Goal: Check status: Check status

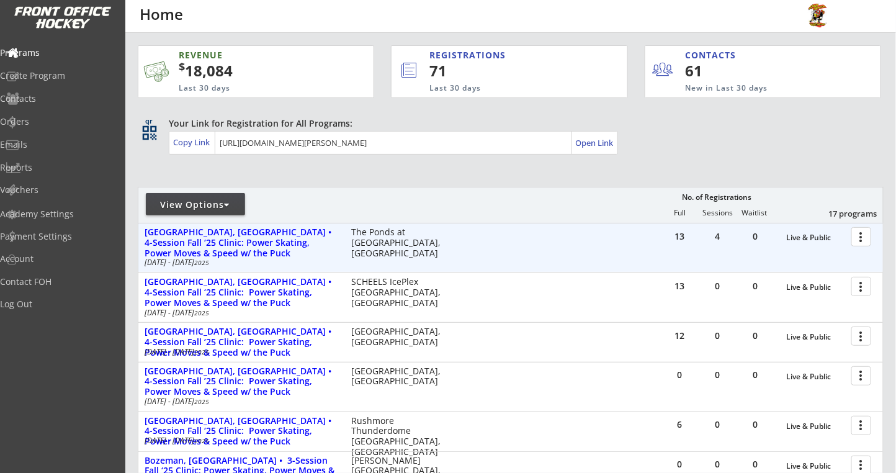
click at [862, 238] on div at bounding box center [864, 236] width 22 height 22
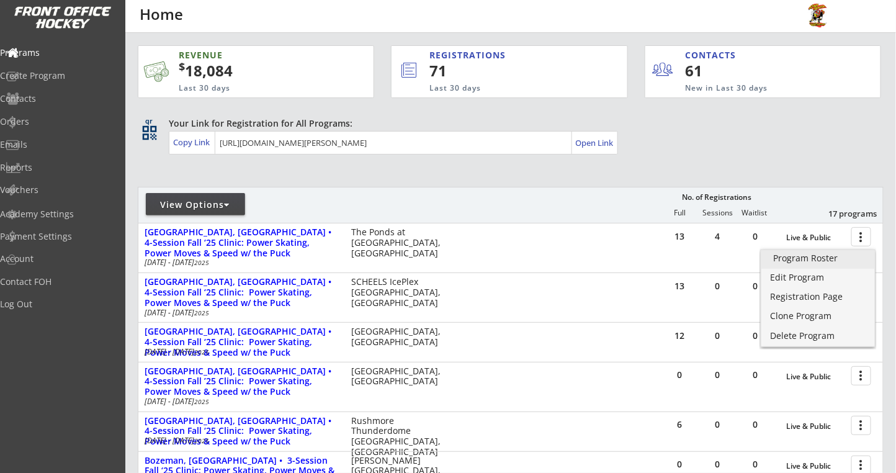
click at [819, 262] on div "Program Roster" at bounding box center [818, 258] width 89 height 9
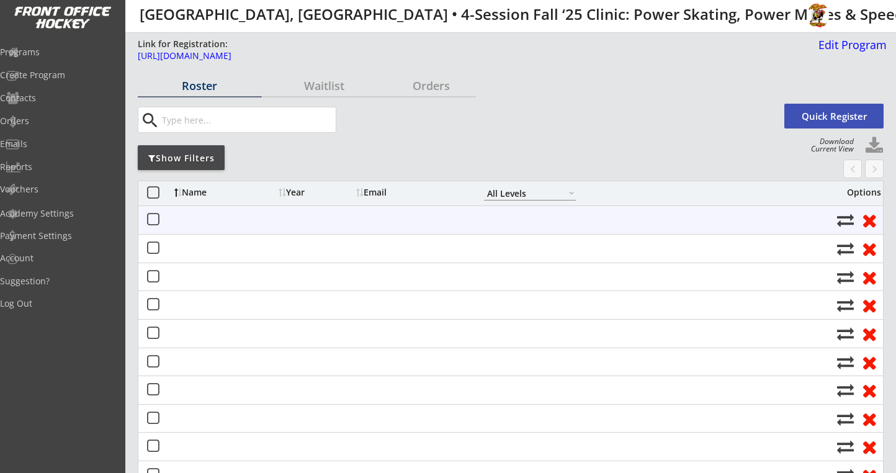
select select ""All Levels""
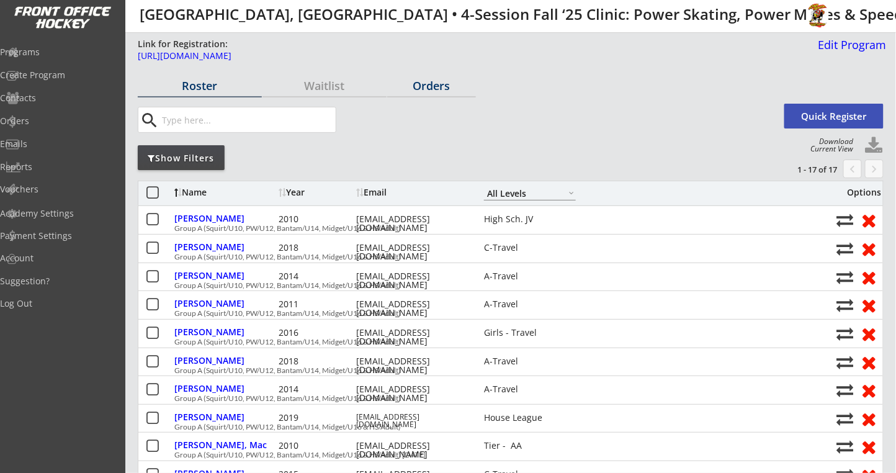
click at [423, 93] on div "Orders" at bounding box center [431, 87] width 89 height 22
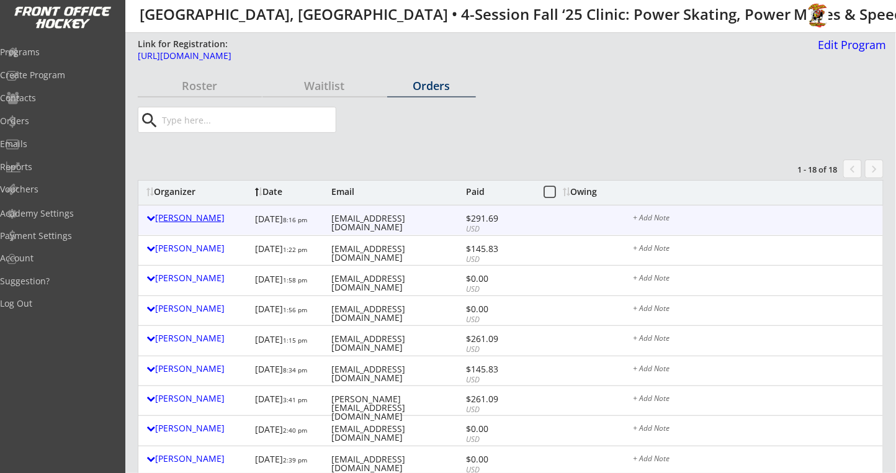
click at [181, 218] on div "[PERSON_NAME]" at bounding box center [198, 218] width 102 height 9
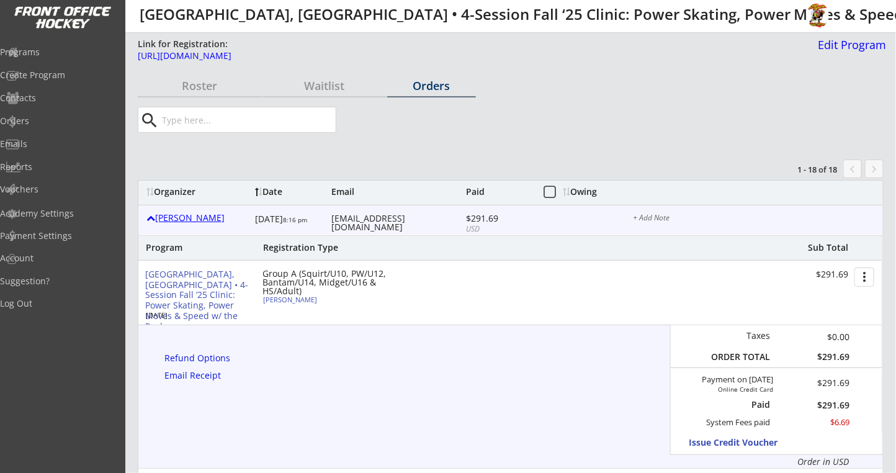
click at [181, 219] on div "[PERSON_NAME]" at bounding box center [198, 218] width 102 height 9
